Goal: Task Accomplishment & Management: Use online tool/utility

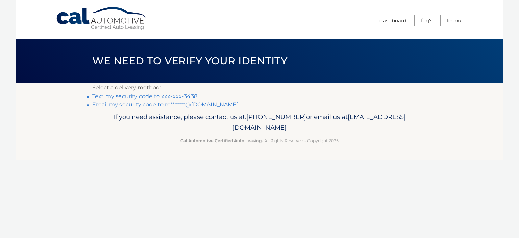
click at [110, 95] on link "Text my security code to xxx-xxx-3438" at bounding box center [144, 96] width 105 height 6
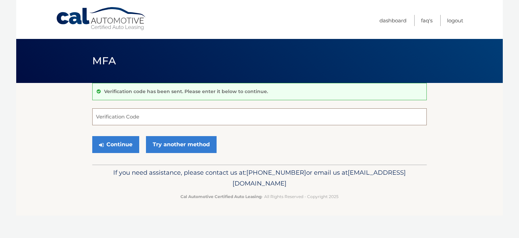
click at [119, 119] on input "Verification Code" at bounding box center [259, 116] width 335 height 17
type input "603030"
click at [118, 144] on button "Continue" at bounding box center [115, 144] width 47 height 17
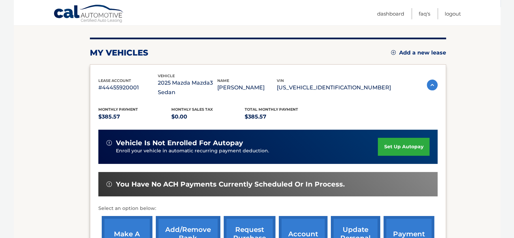
scroll to position [135, 0]
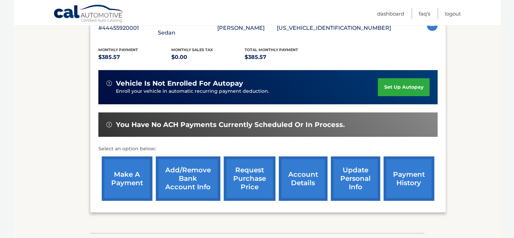
click at [122, 172] on link "make a payment" at bounding box center [127, 178] width 51 height 44
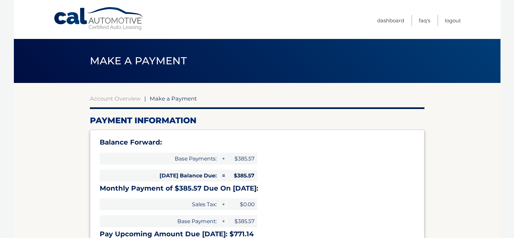
select select "ZGNmYWUyNTQtMDEwZi00MTU1LWFlYzMtYWEzMzQxNDNiZGE3"
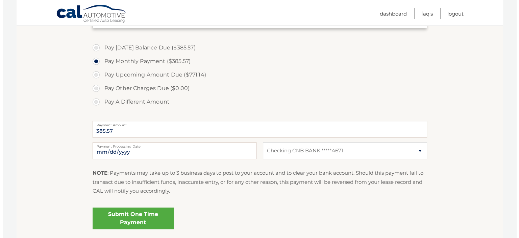
scroll to position [237, 0]
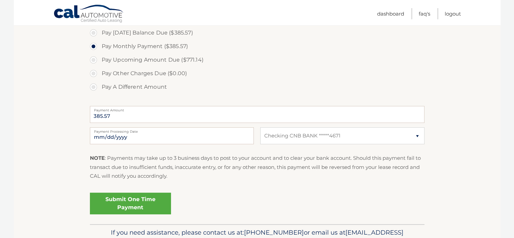
click at [147, 203] on link "Submit One Time Payment" at bounding box center [130, 203] width 81 height 22
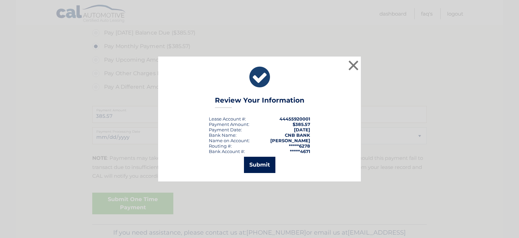
click at [260, 164] on button "Submit" at bounding box center [259, 165] width 31 height 16
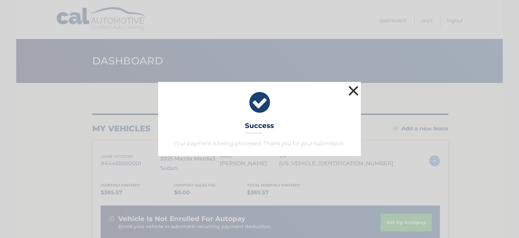
click at [354, 90] on button "×" at bounding box center [354, 91] width 14 height 14
